Goal: Check status: Check status

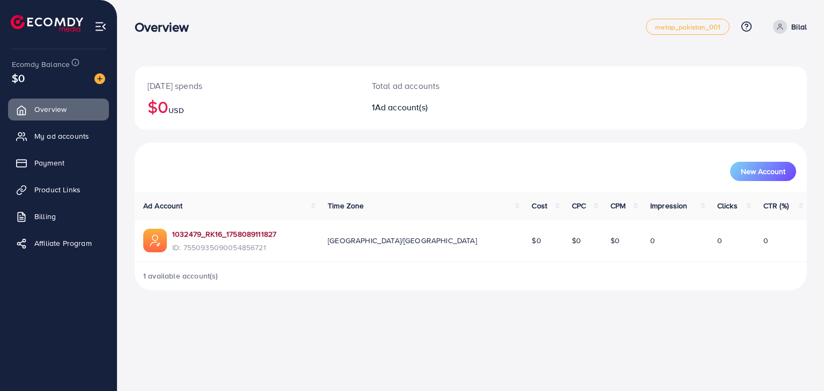
click at [229, 231] on link "1032479_RK16_1758089111827" at bounding box center [224, 234] width 104 height 11
click at [42, 194] on span "Product Links" at bounding box center [60, 189] width 46 height 11
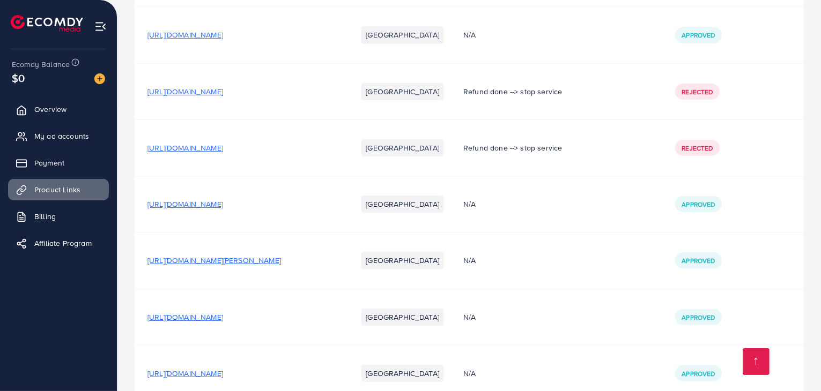
scroll to position [503, 0]
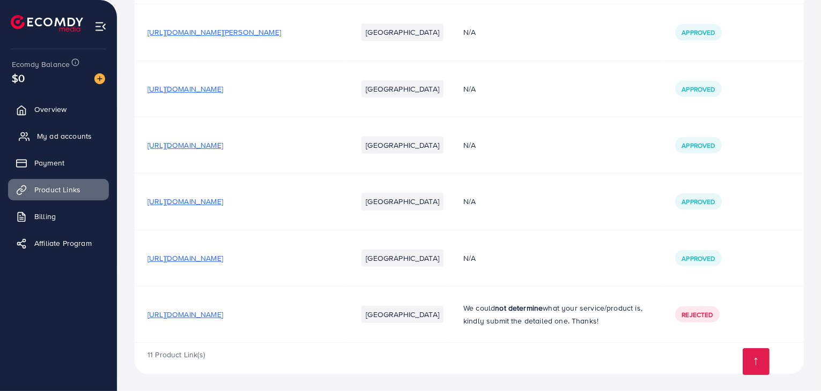
click at [66, 127] on link "My ad accounts" at bounding box center [58, 135] width 101 height 21
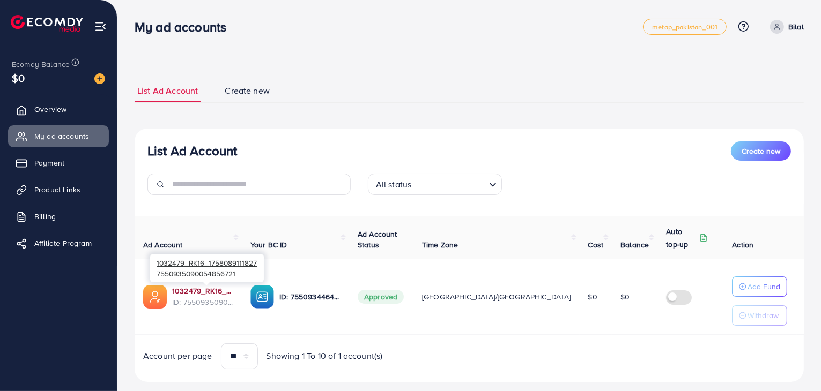
click at [180, 287] on link "1032479_RK16_1758089111827" at bounding box center [202, 291] width 61 height 11
click at [208, 288] on link "1032479_RK16_1758089111827" at bounding box center [202, 291] width 61 height 11
